Goal: Information Seeking & Learning: Learn about a topic

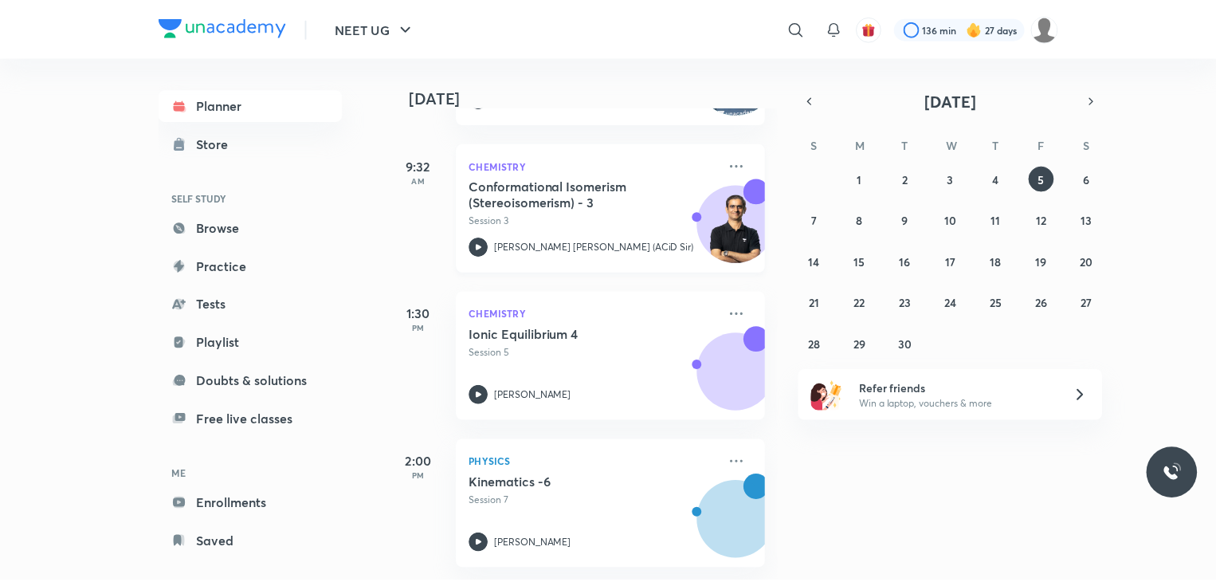
scroll to position [218, 0]
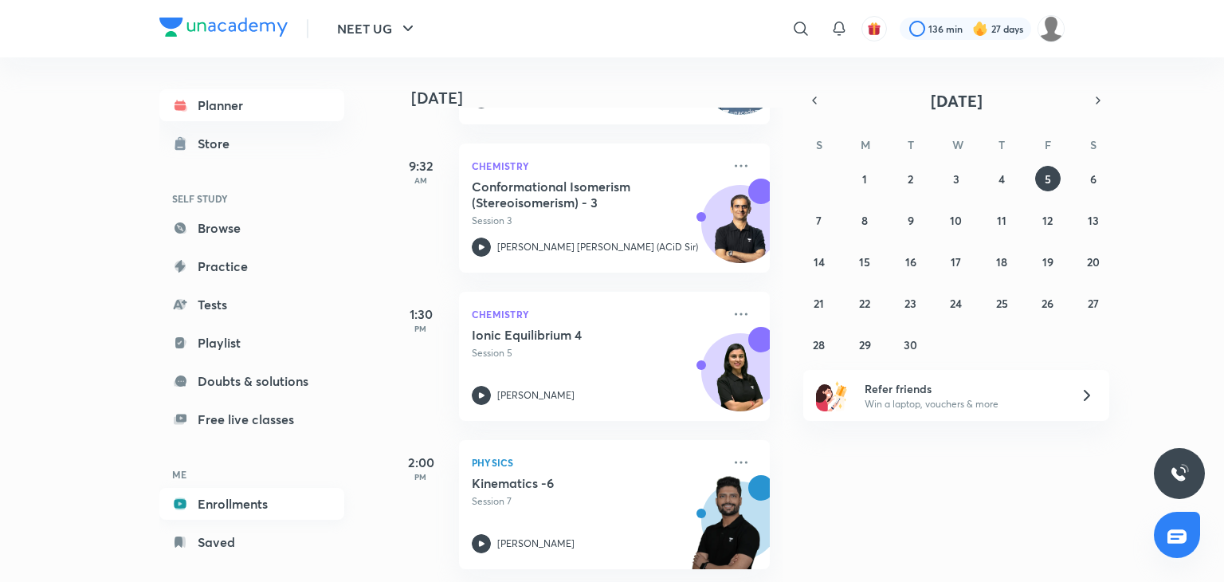
click at [212, 508] on link "Enrollments" at bounding box center [251, 504] width 185 height 32
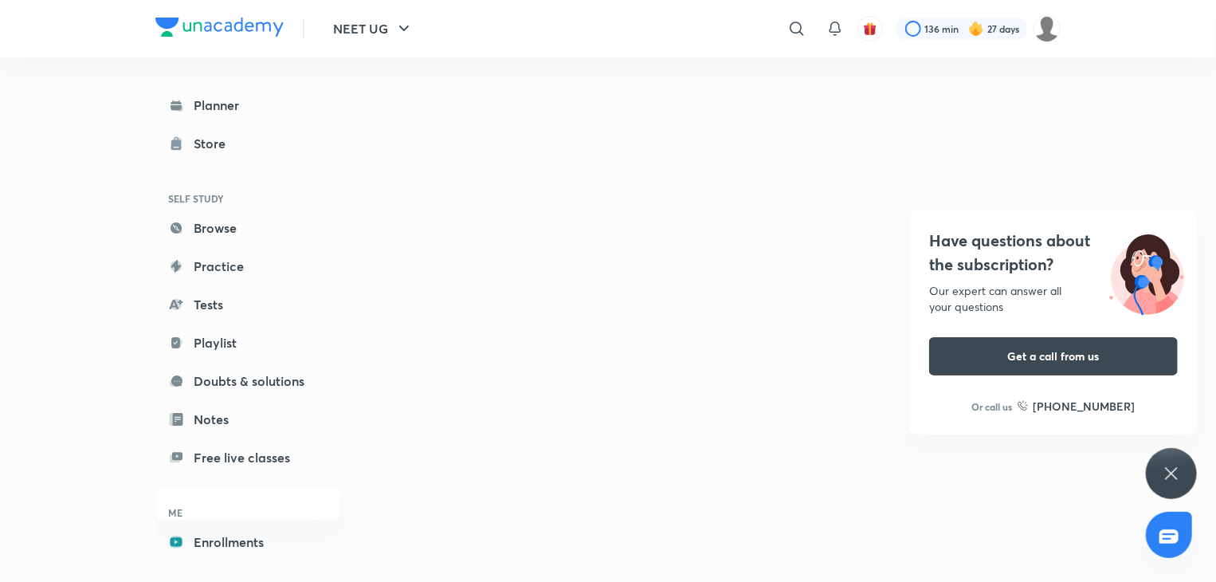
click at [1168, 462] on div "Have questions about the subscription? Our expert can answer all your questions…" at bounding box center [1171, 473] width 51 height 51
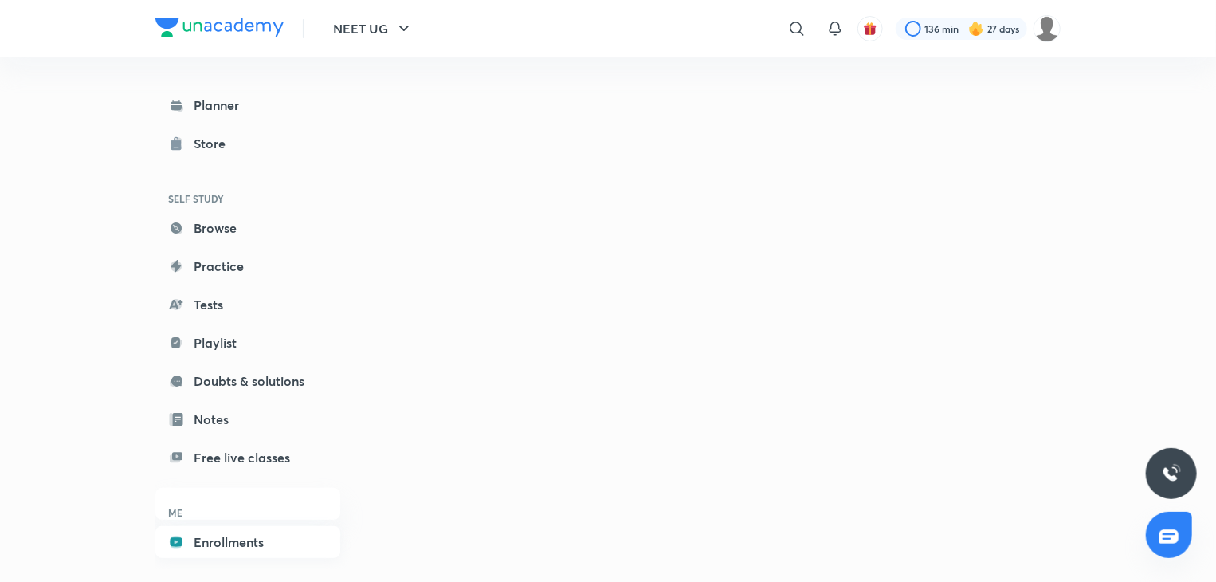
click at [233, 551] on link "Enrollments" at bounding box center [247, 542] width 185 height 32
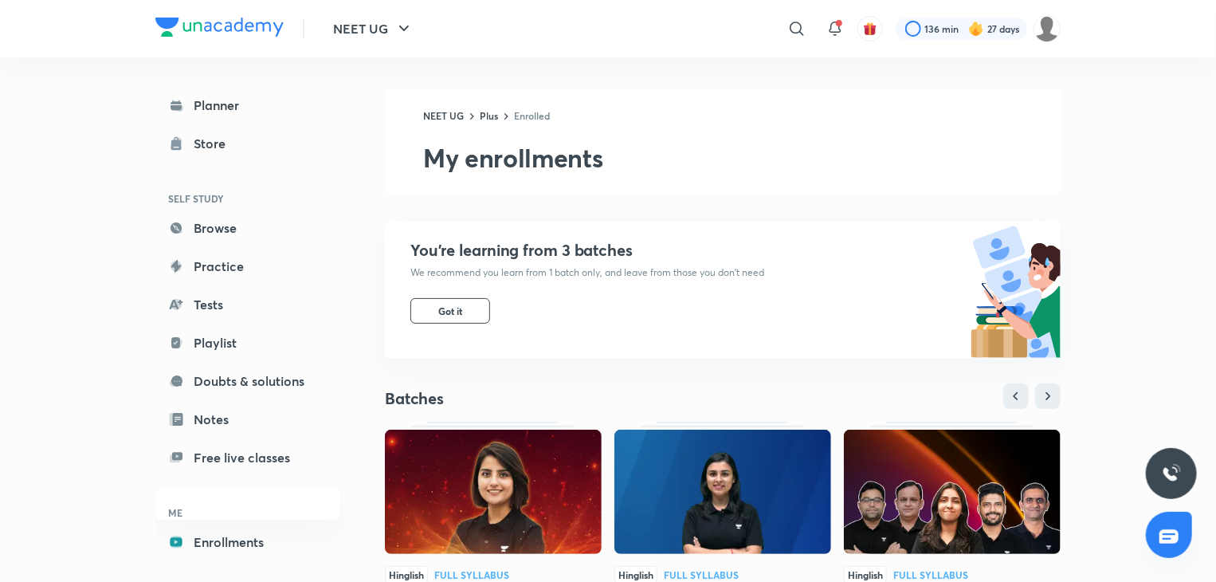
click at [901, 466] on img at bounding box center [952, 491] width 217 height 124
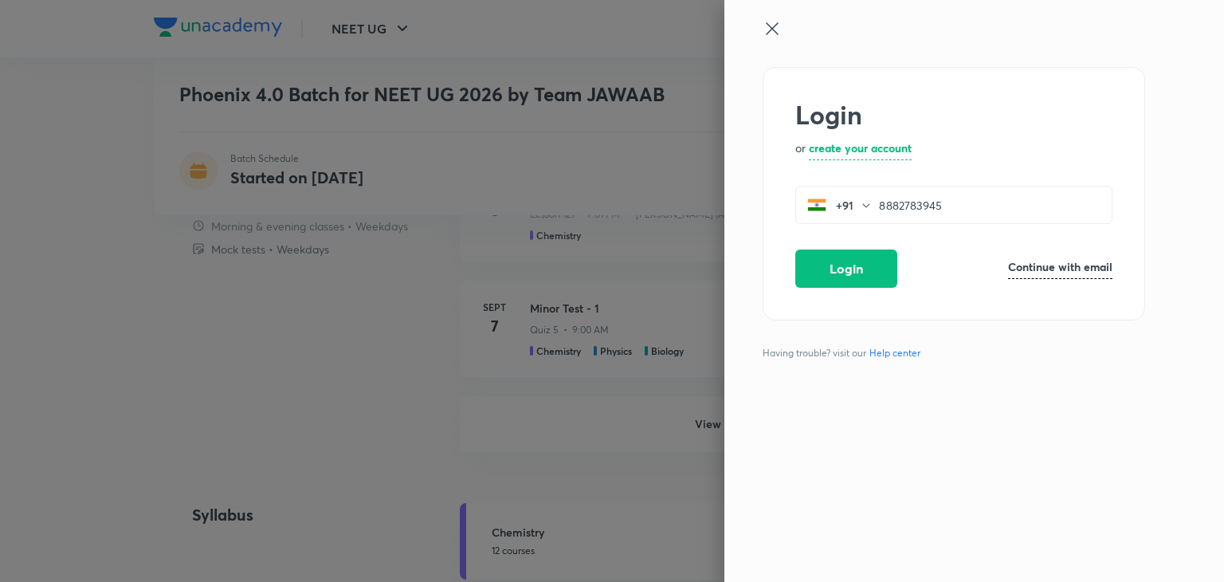
click at [776, 25] on icon at bounding box center [772, 28] width 12 height 12
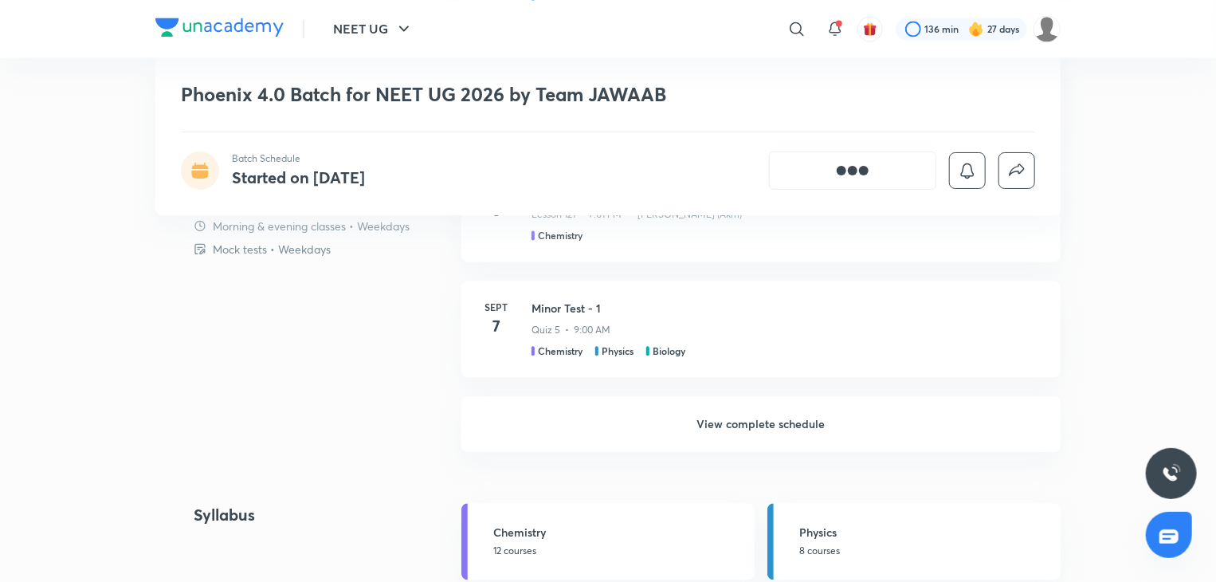
click at [670, 429] on h6 "View complete schedule" at bounding box center [760, 424] width 599 height 56
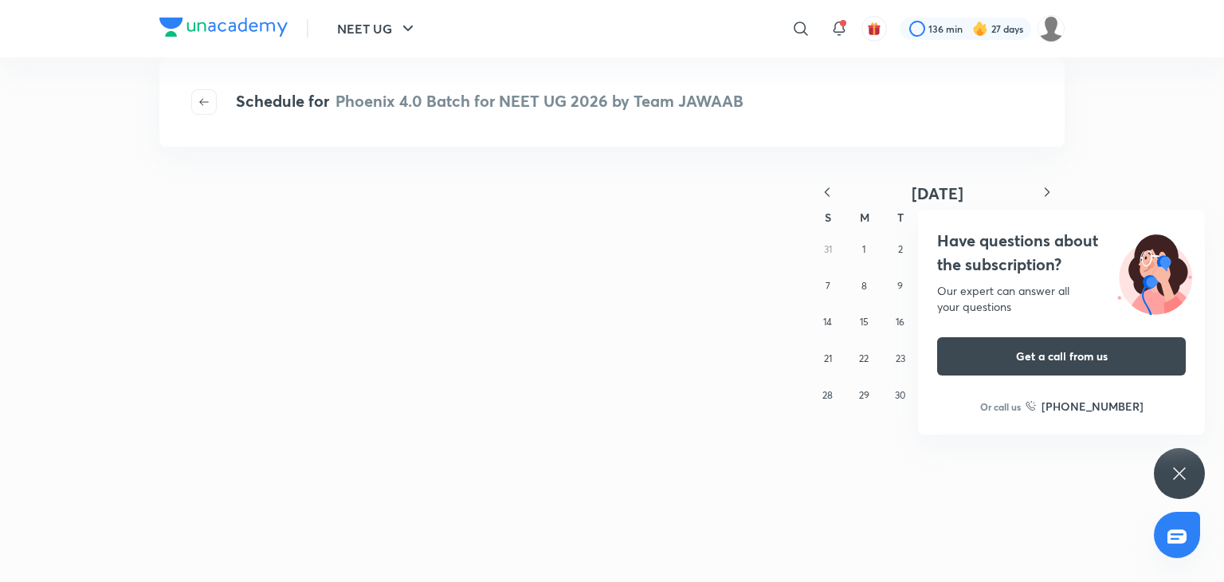
click at [1182, 477] on icon at bounding box center [1179, 473] width 19 height 19
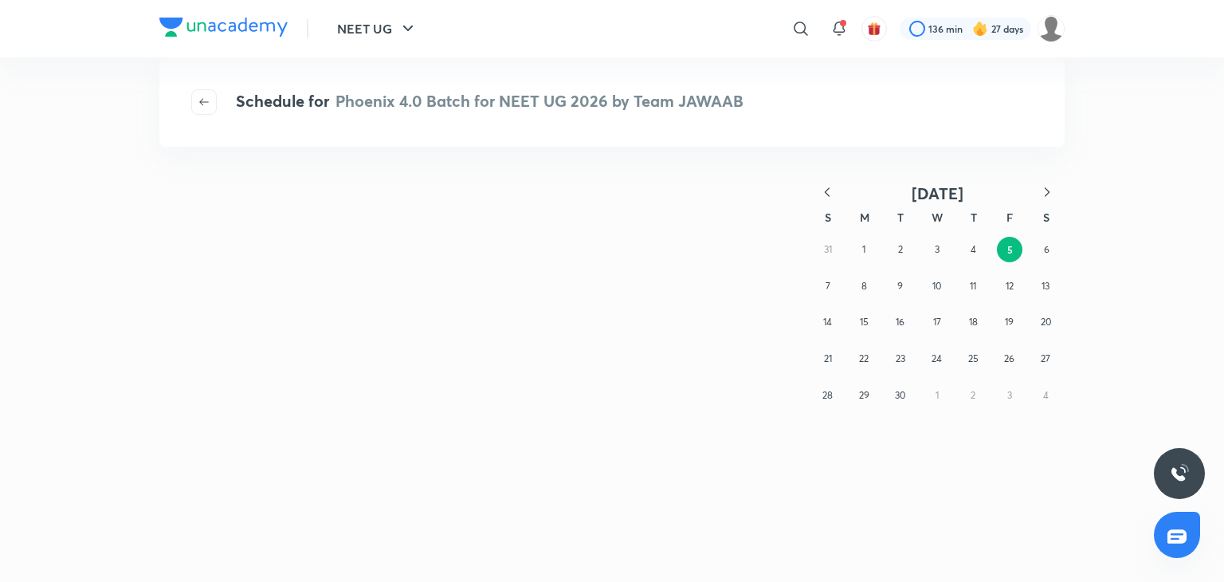
click at [796, 370] on div "September 2025 S M T W T F S 31 1 2 3 4 5 6 7 8 9 10 11 12 13 14 15 16 17 18 19…" at bounding box center [612, 379] width 1224 height 403
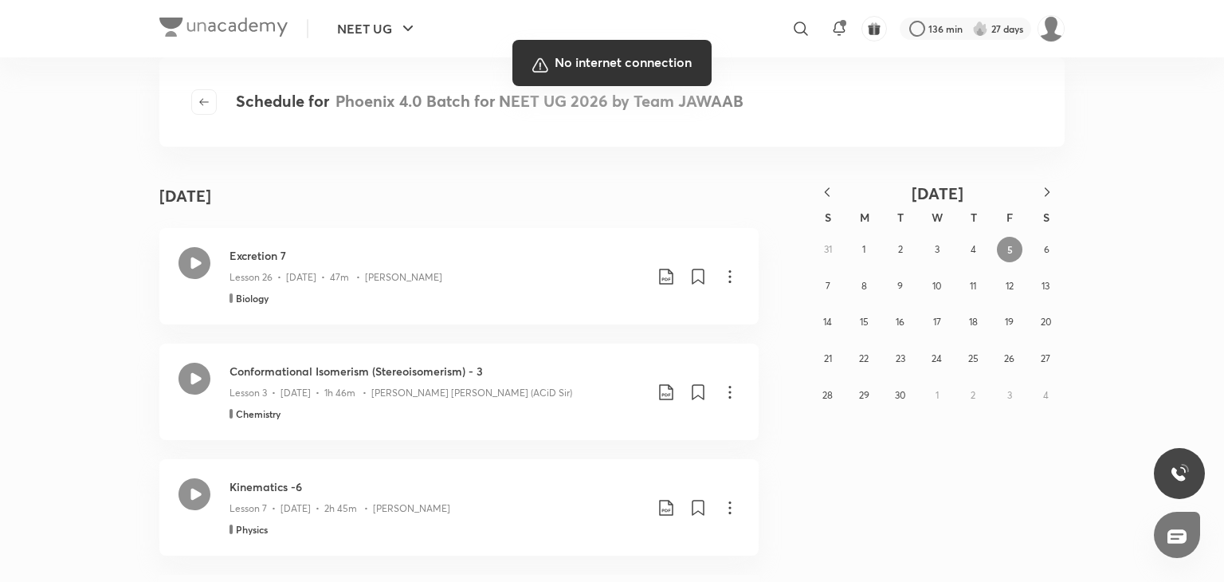
click at [1147, 233] on div at bounding box center [612, 291] width 1224 height 582
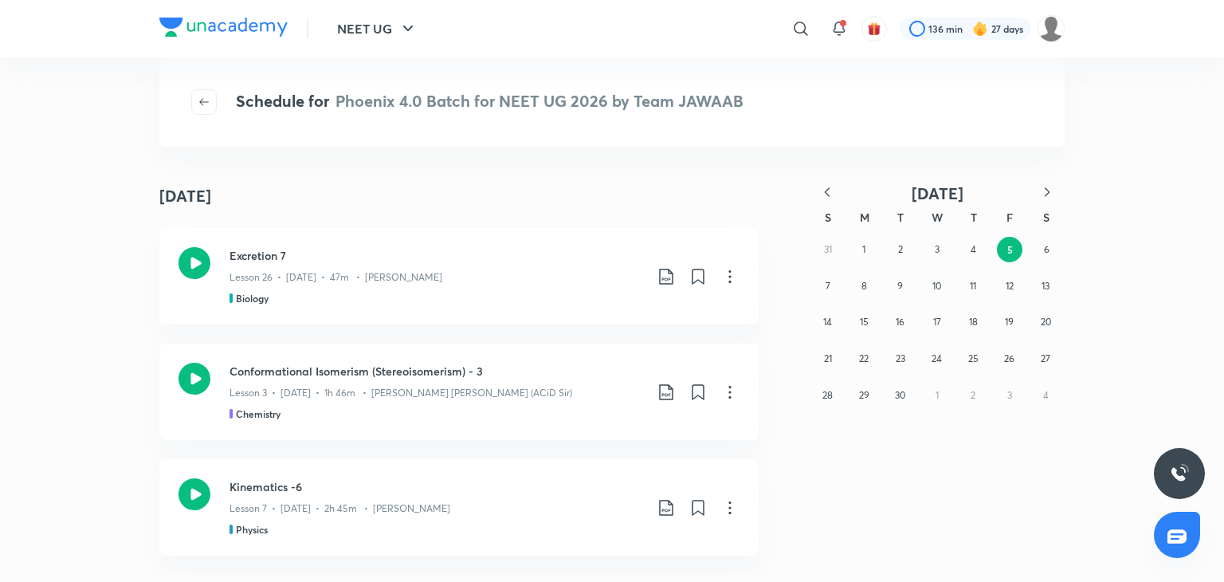
click at [920, 96] on div "Schedule for Phoenix 4.0 Batch for NEET UG 2026 by Team JAWAAB" at bounding box center [611, 101] width 905 height 89
click at [985, 253] on button "4" at bounding box center [972, 249] width 25 height 25
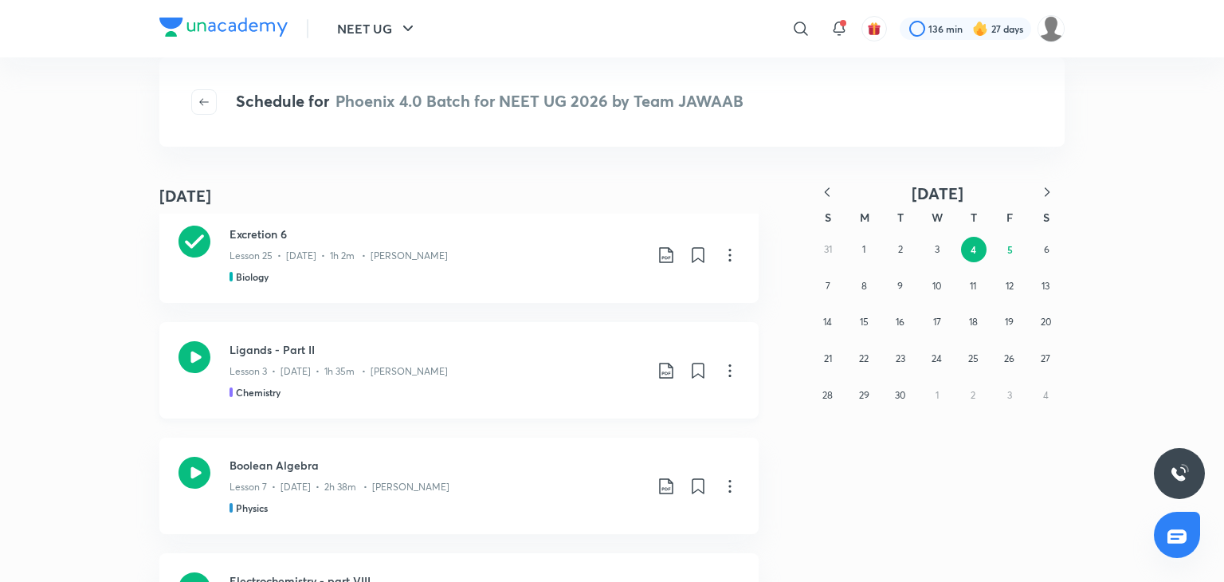
scroll to position [13, 0]
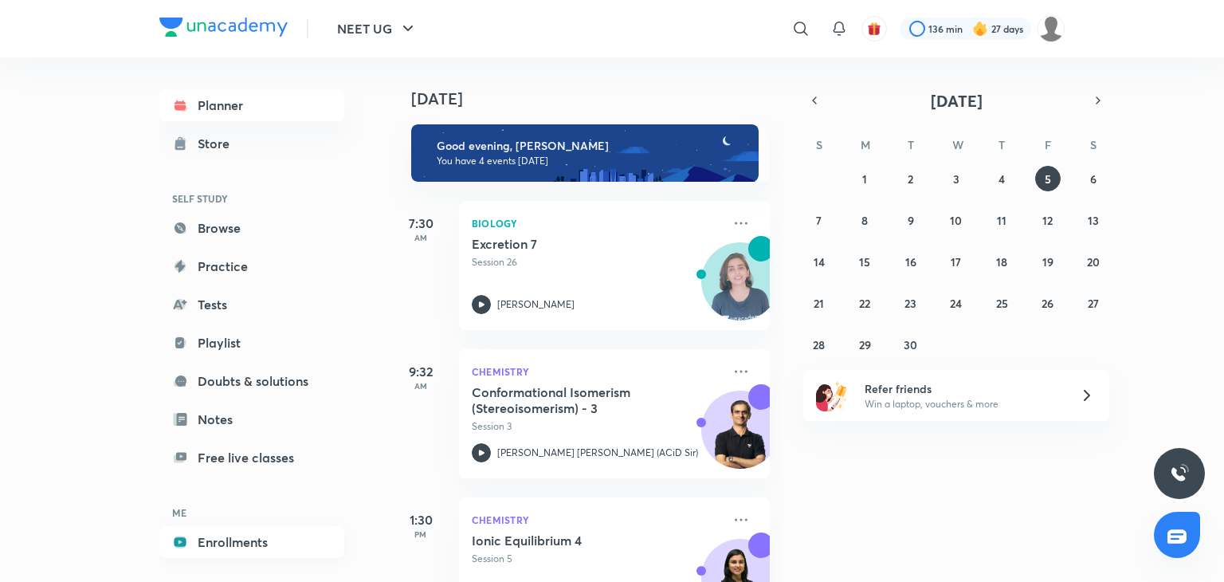
click at [251, 543] on link "Enrollments" at bounding box center [251, 542] width 185 height 32
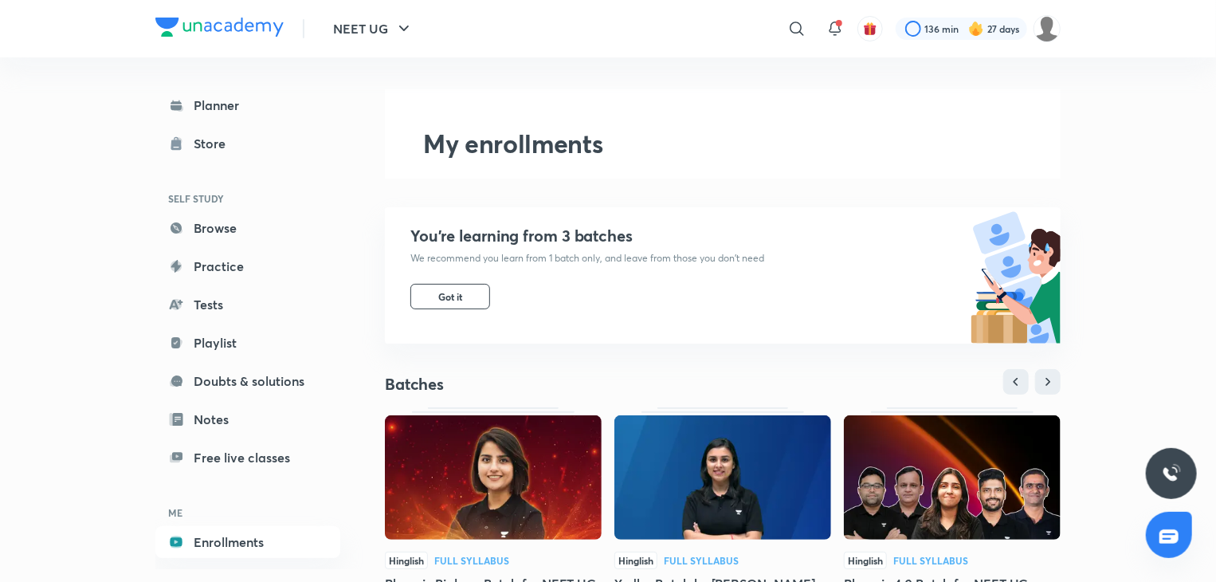
scroll to position [186, 0]
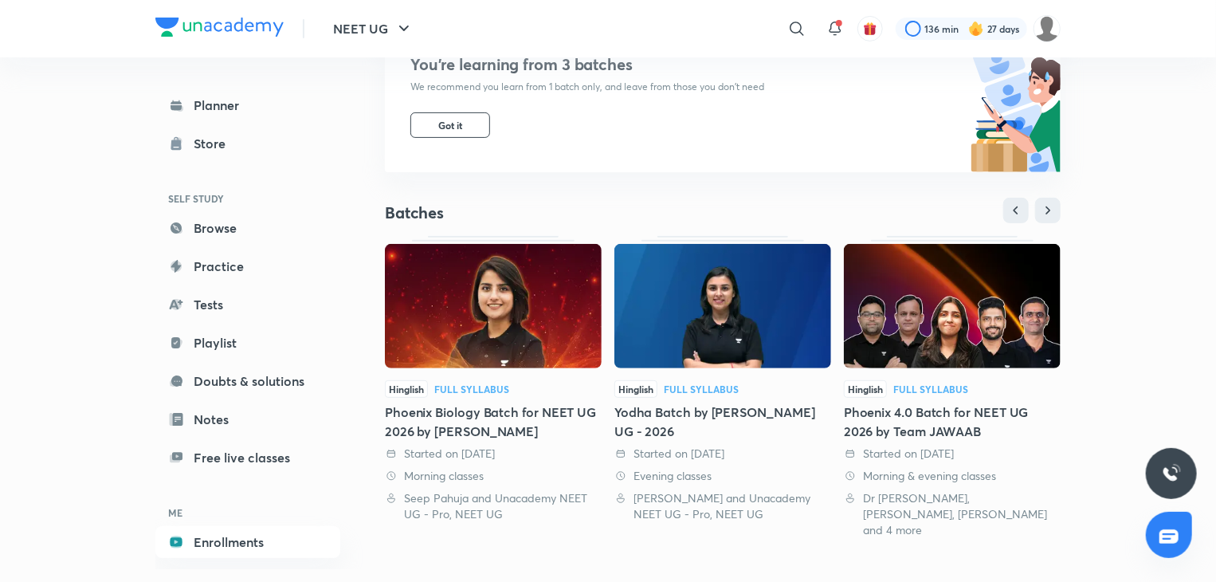
click at [912, 437] on div "Phoenix 4.0 Batch for NEET UG 2026 by Team JAWAAB" at bounding box center [952, 421] width 217 height 38
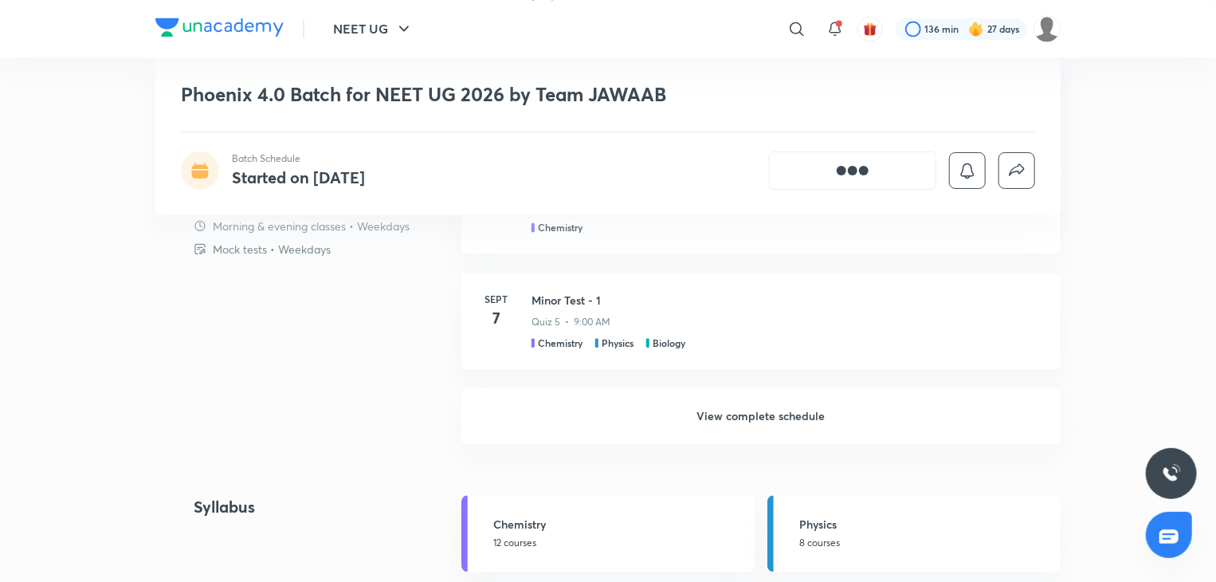
click at [701, 418] on h6 "View complete schedule" at bounding box center [760, 416] width 599 height 56
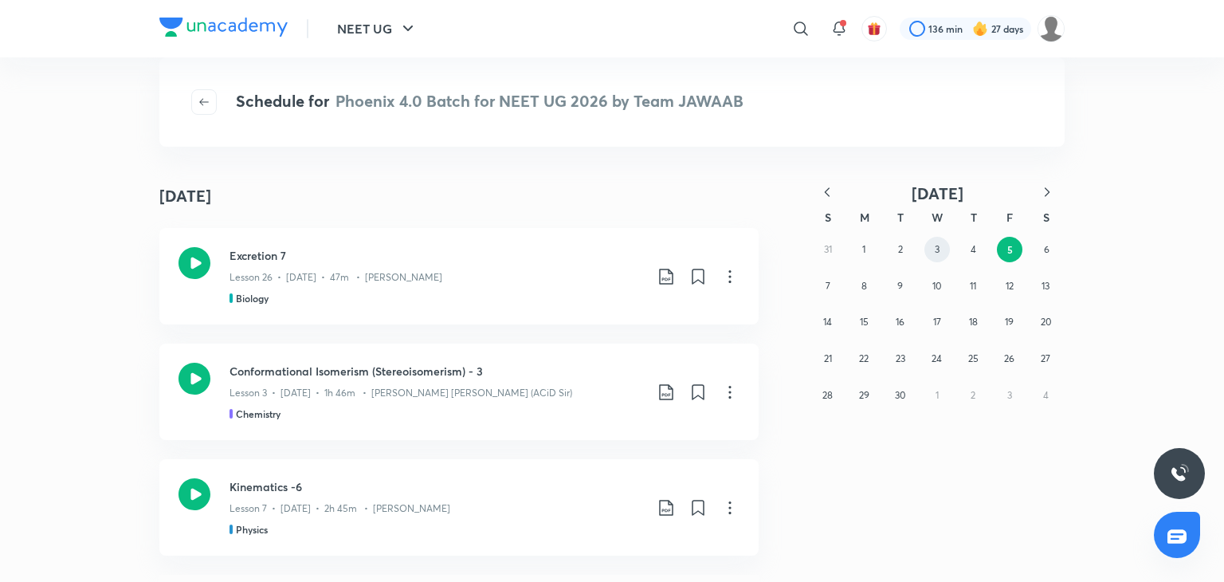
click at [944, 248] on button "3" at bounding box center [936, 249] width 25 height 25
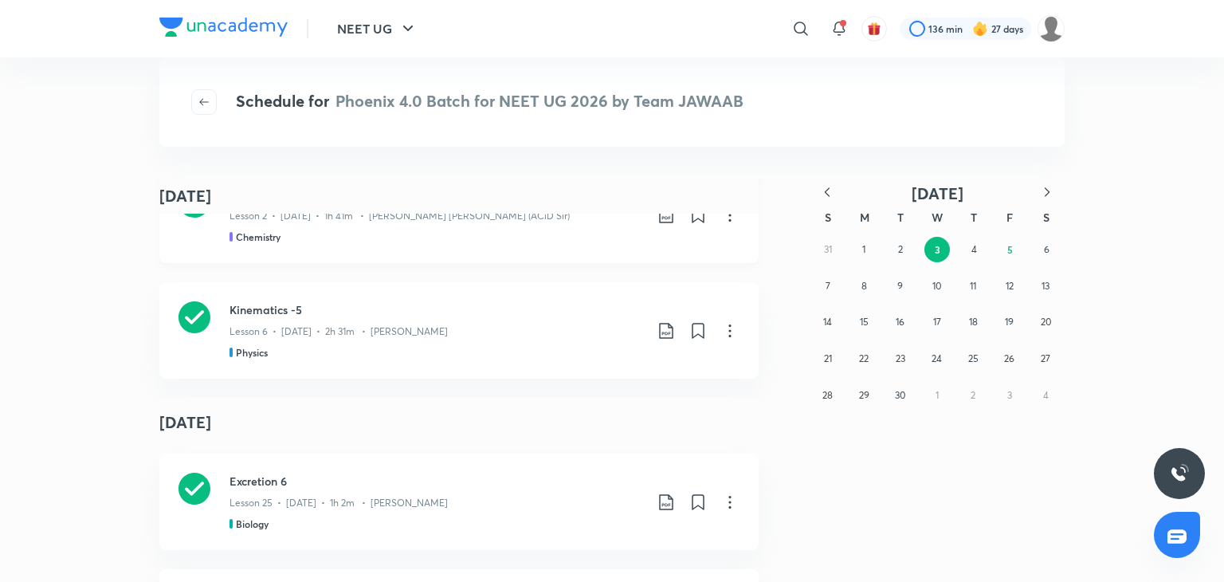
scroll to position [178, 0]
click at [415, 358] on div "Physics" at bounding box center [436, 351] width 414 height 14
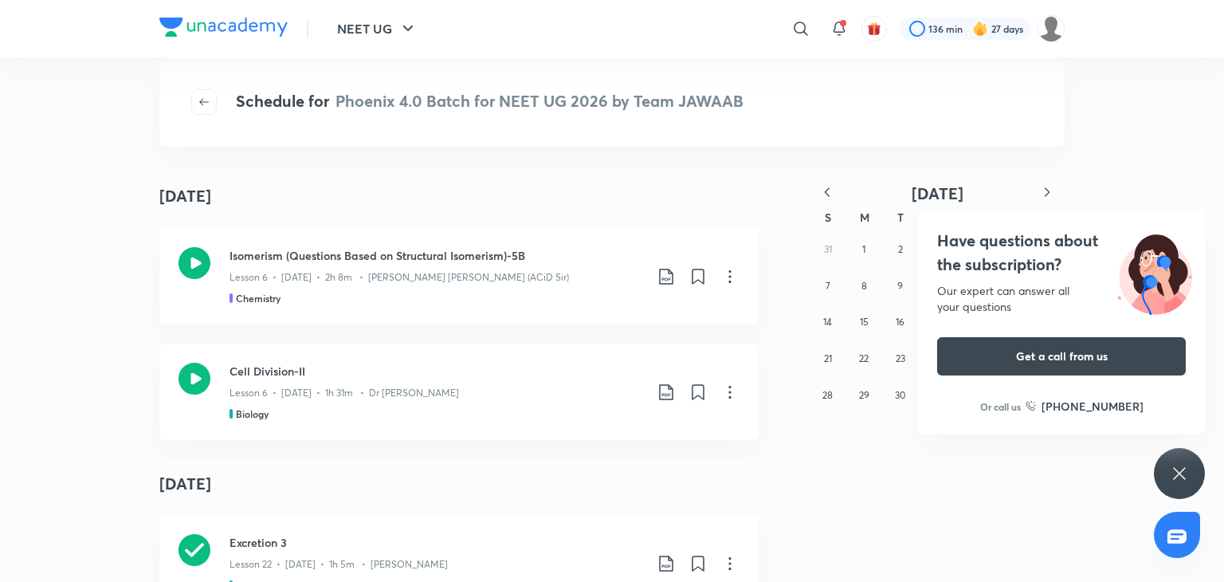
scroll to position [4201, 0]
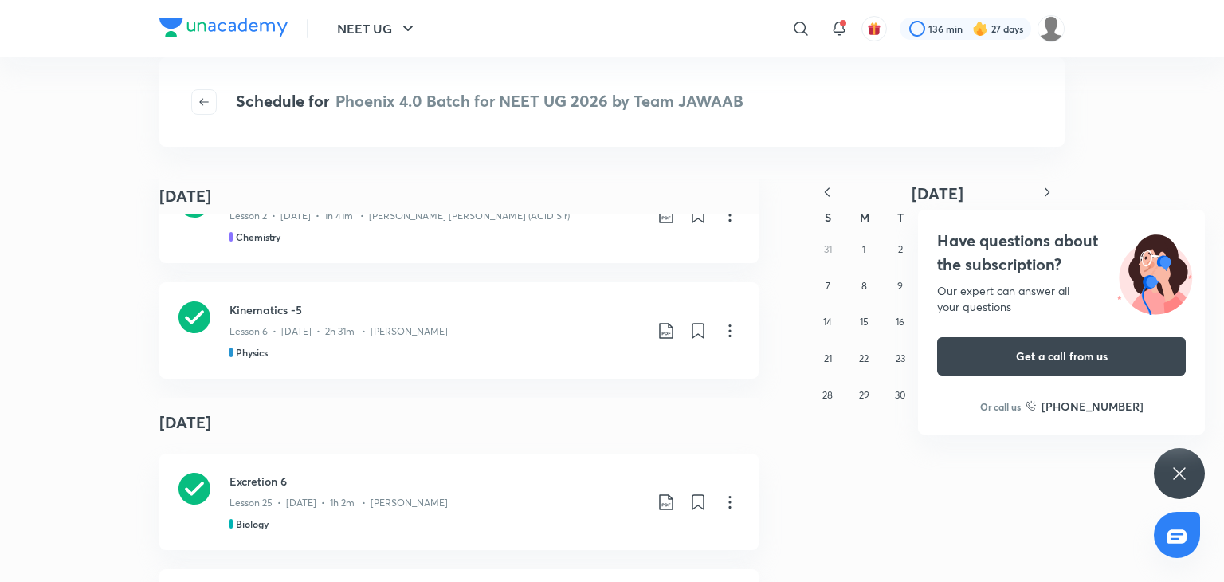
click at [1179, 468] on icon at bounding box center [1179, 473] width 19 height 19
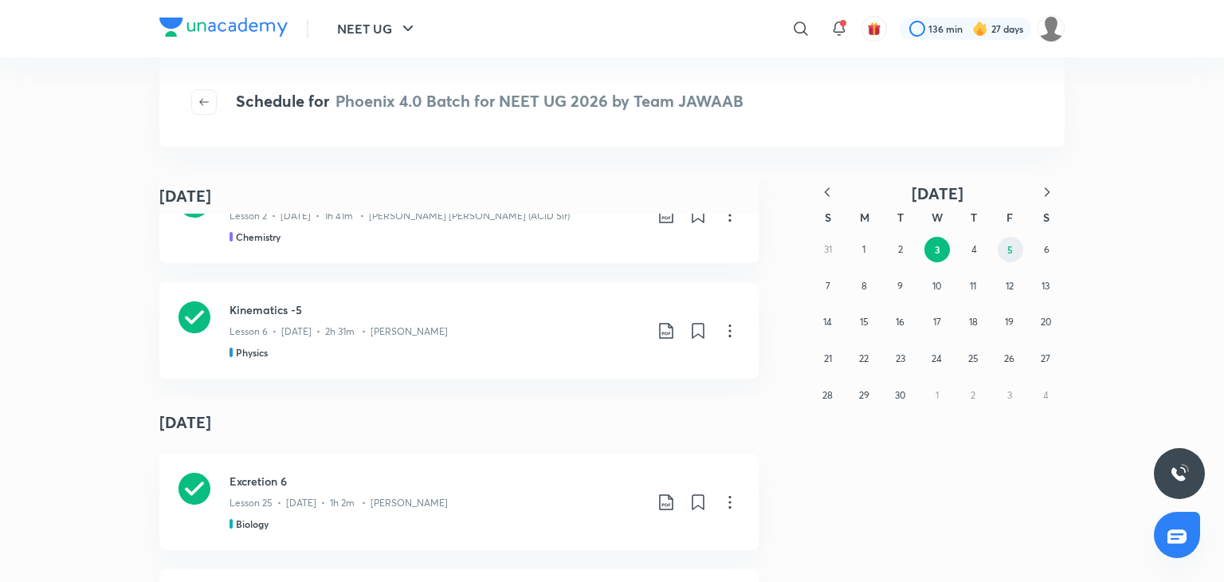
click at [1004, 249] on button "5" at bounding box center [1010, 249] width 25 height 25
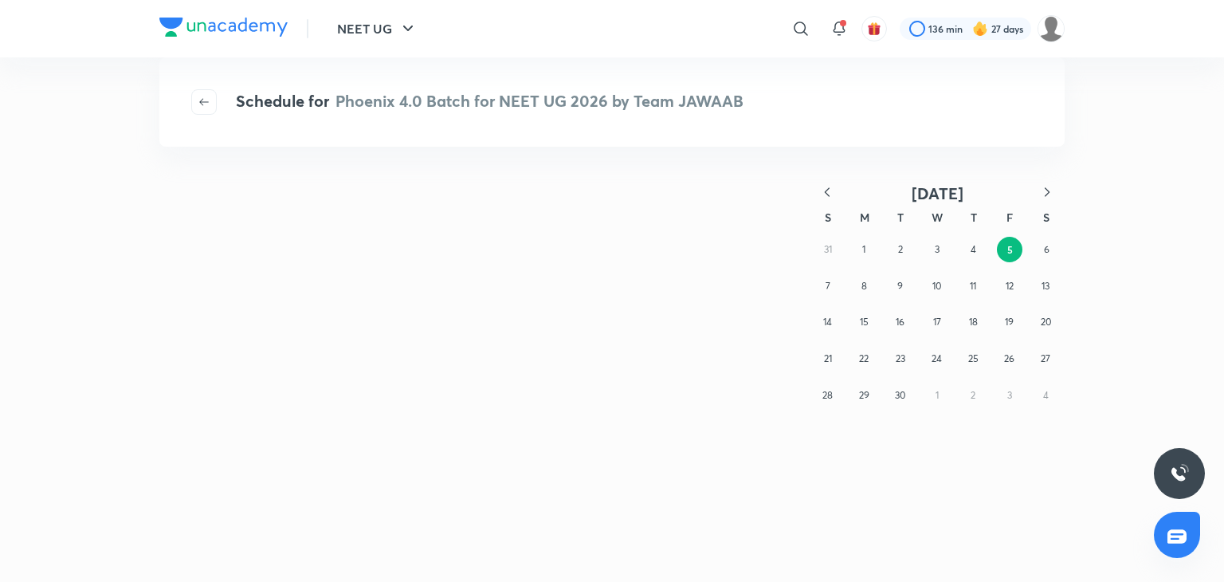
scroll to position [0, 0]
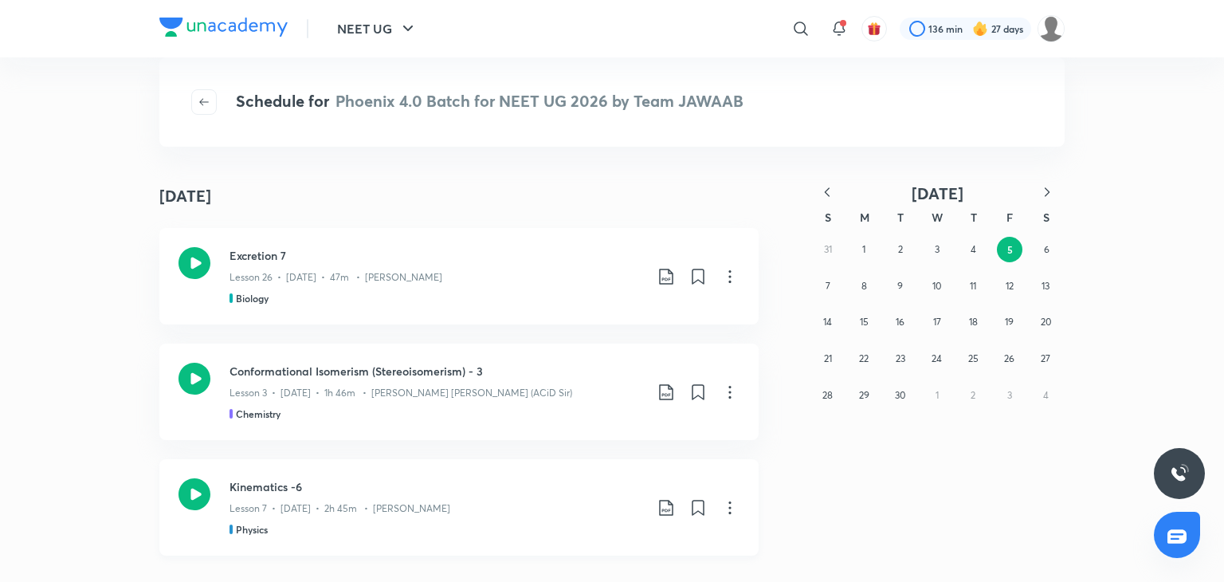
click at [306, 501] on p "Lesson 7 • Sept 5 • 2h 45m • Prateek Jain" at bounding box center [339, 508] width 221 height 14
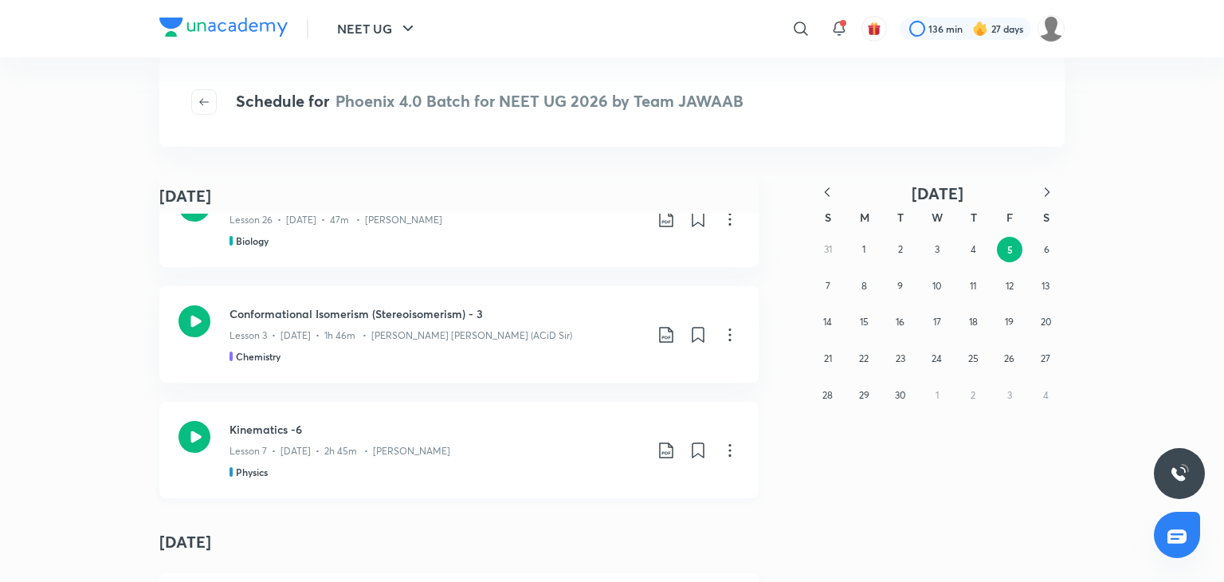
scroll to position [57, 0]
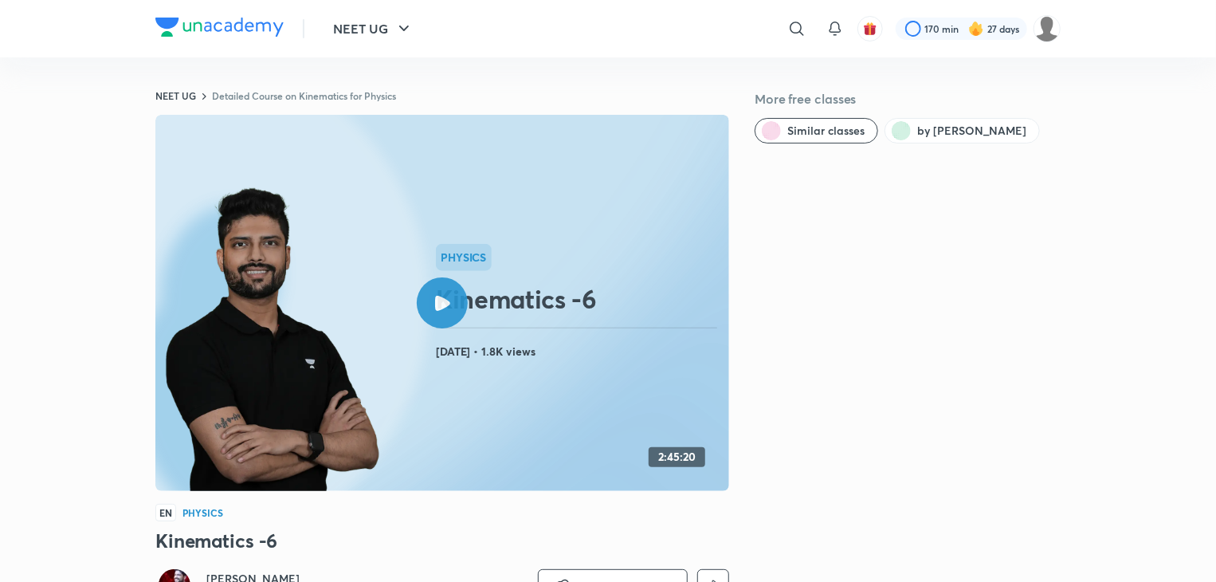
click at [417, 430] on rect at bounding box center [442, 303] width 574 height 376
